Goal: Navigation & Orientation: Understand site structure

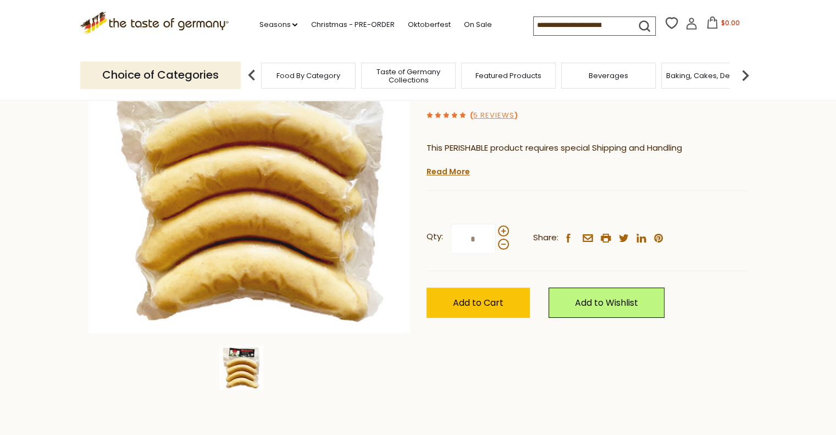
scroll to position [205, 0]
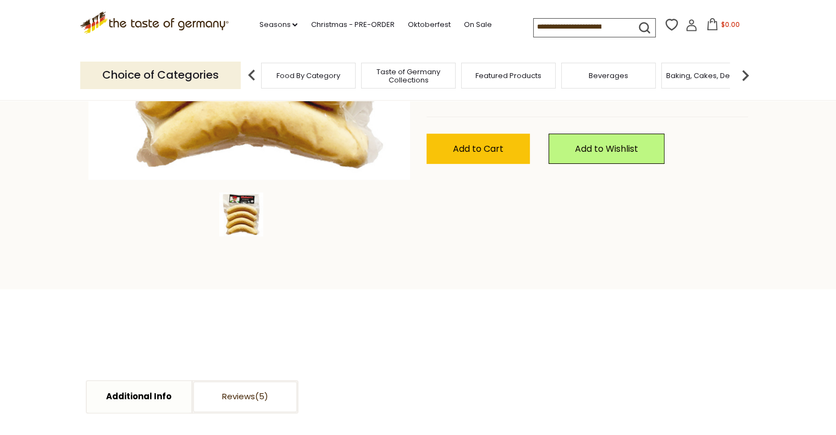
scroll to position [47, 0]
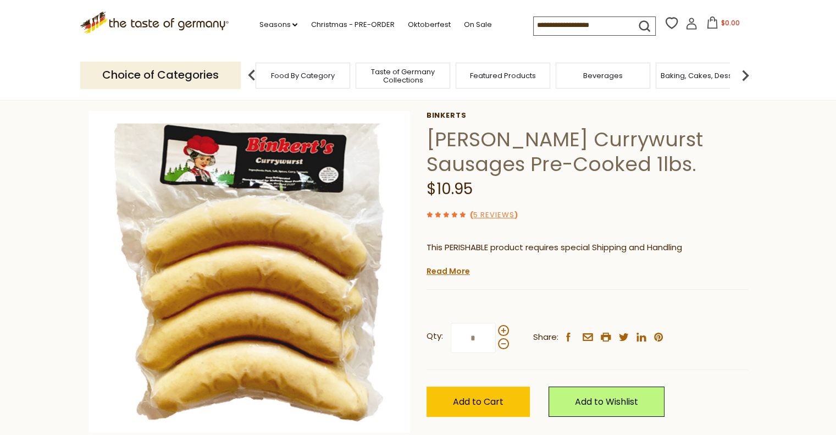
click at [303, 74] on span "Food By Category" at bounding box center [303, 75] width 64 height 8
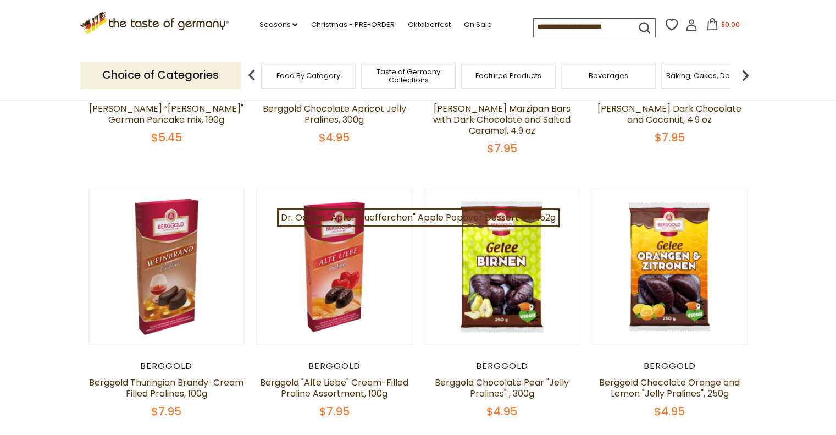
scroll to position [344, 0]
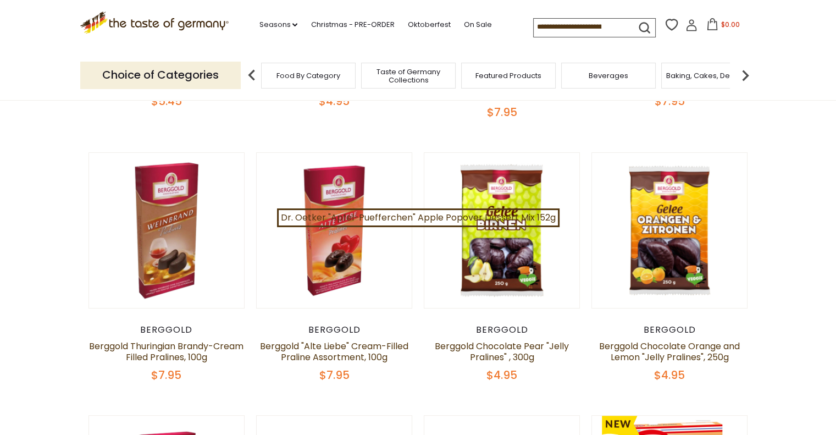
click at [499, 81] on div "Featured Products" at bounding box center [508, 76] width 95 height 26
click at [506, 77] on span "Featured Products" at bounding box center [508, 75] width 66 height 8
